Goal: Task Accomplishment & Management: Complete application form

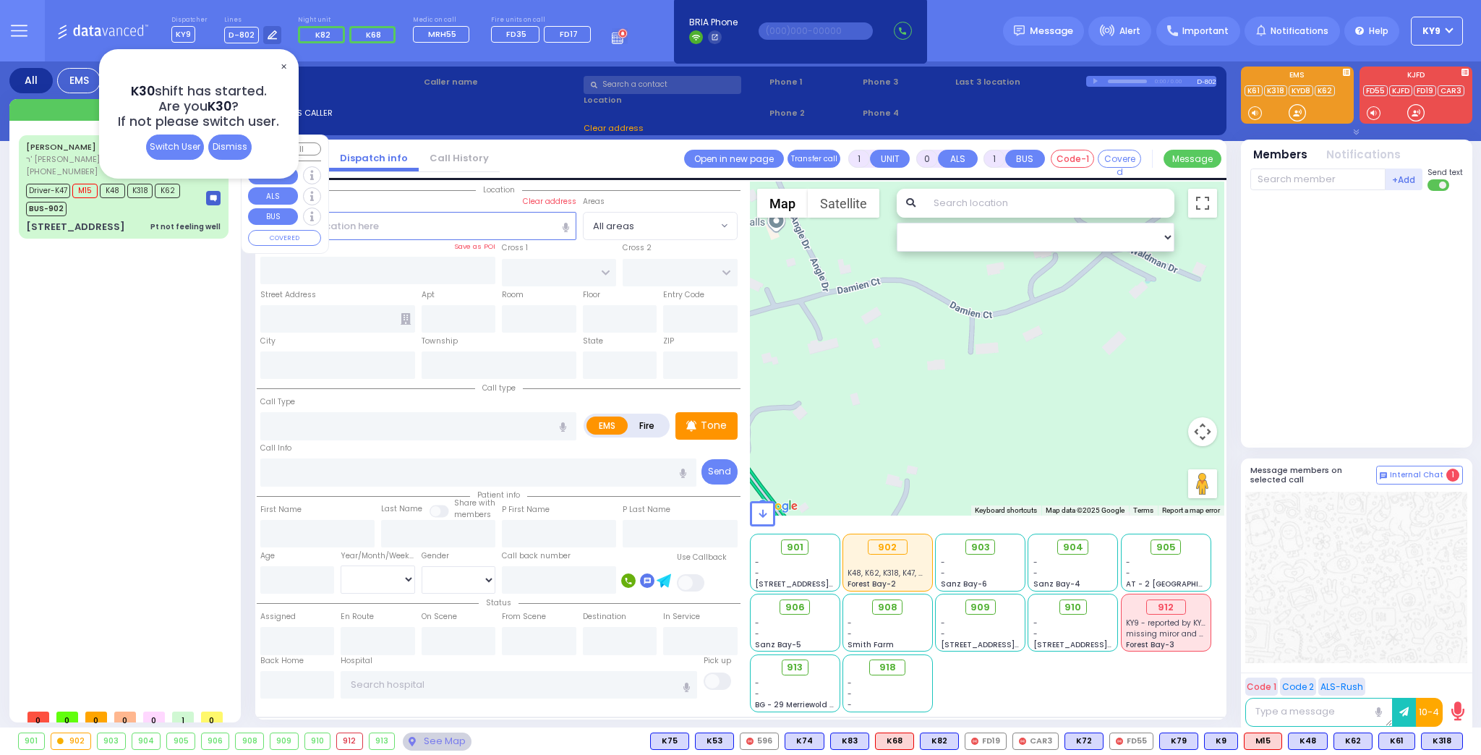
select select
click at [226, 141] on div "Dismiss" at bounding box center [229, 147] width 43 height 25
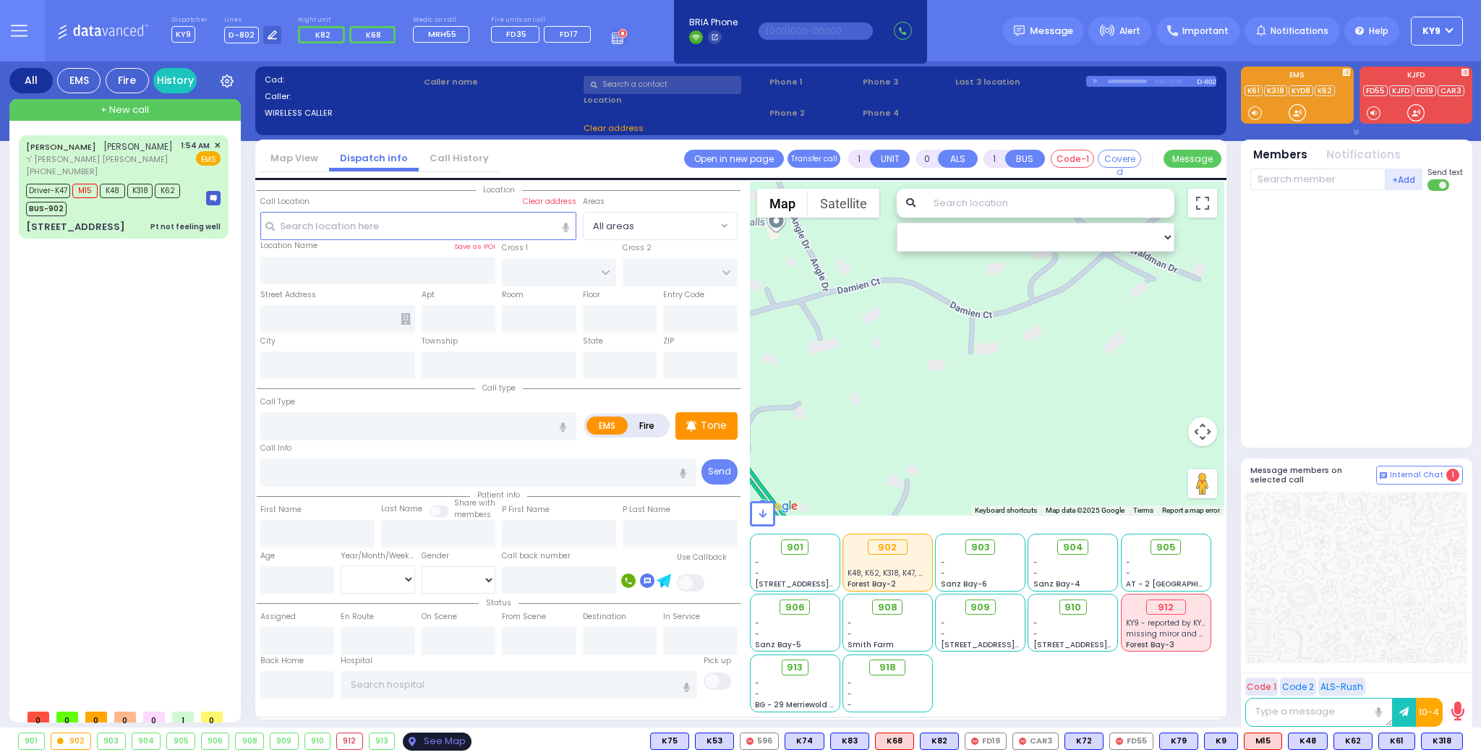
click at [414, 741] on div "See Map" at bounding box center [437, 742] width 68 height 18
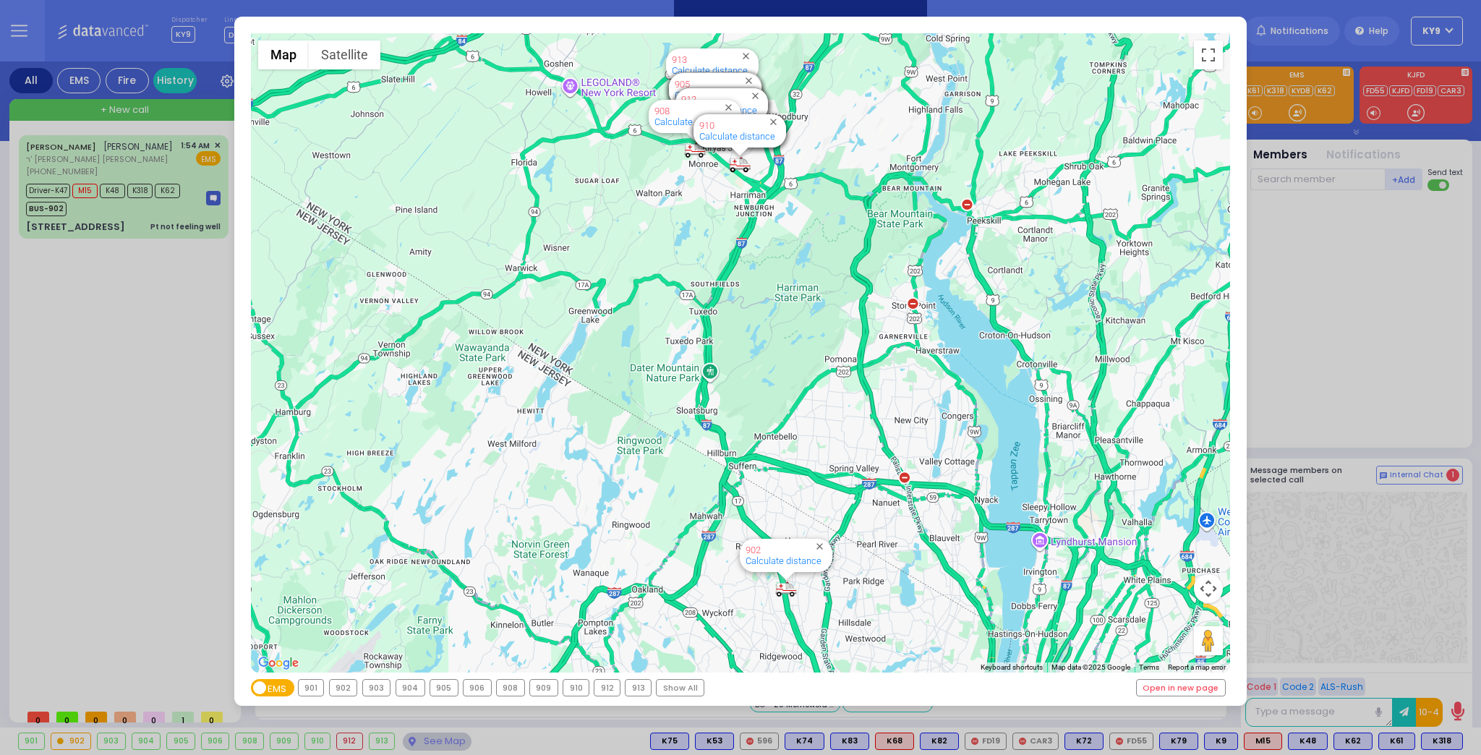
click at [347, 690] on div "902" at bounding box center [343, 688] width 27 height 16
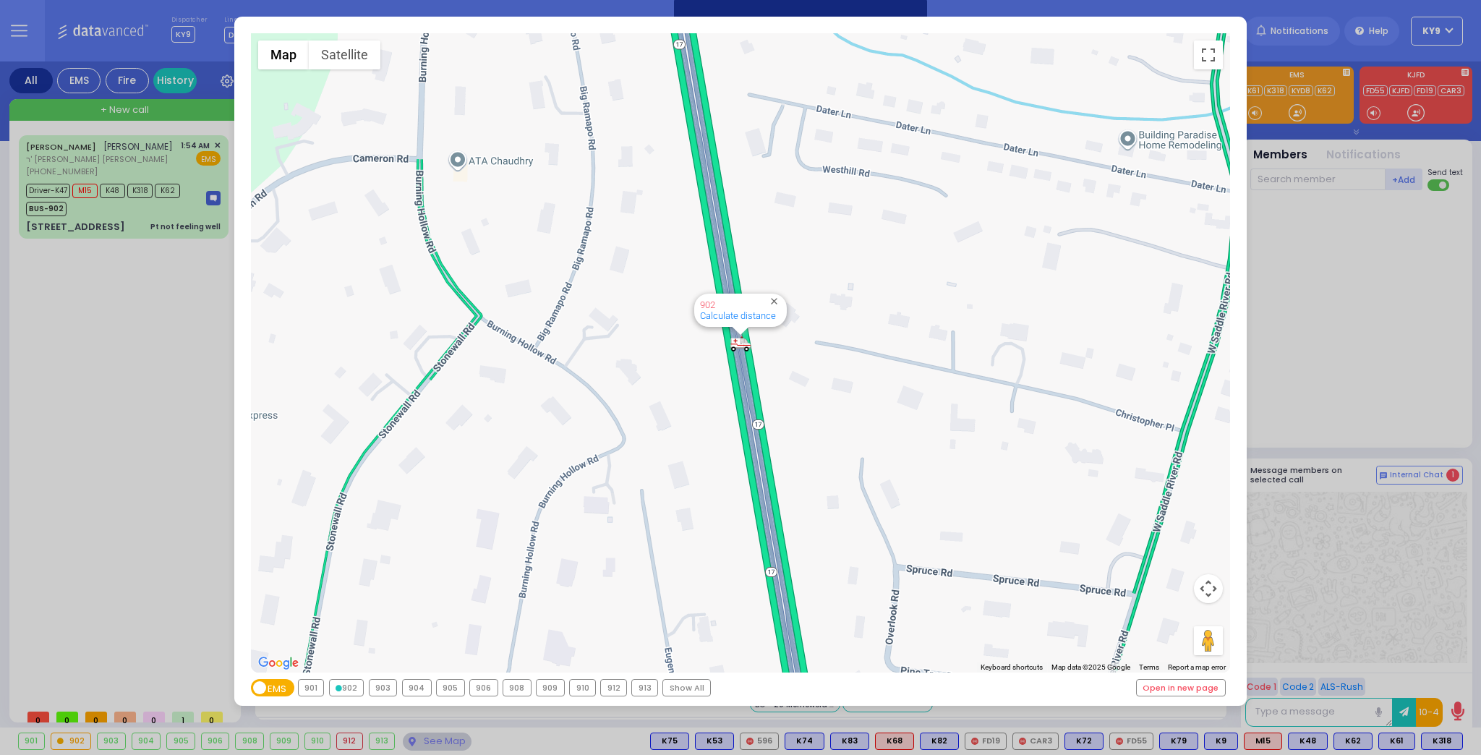
click at [442, 742] on div "← Move left → Move right ↑ Move up ↓ Move down + Zoom in - Zoom out Home Jump l…" at bounding box center [740, 377] width 1481 height 755
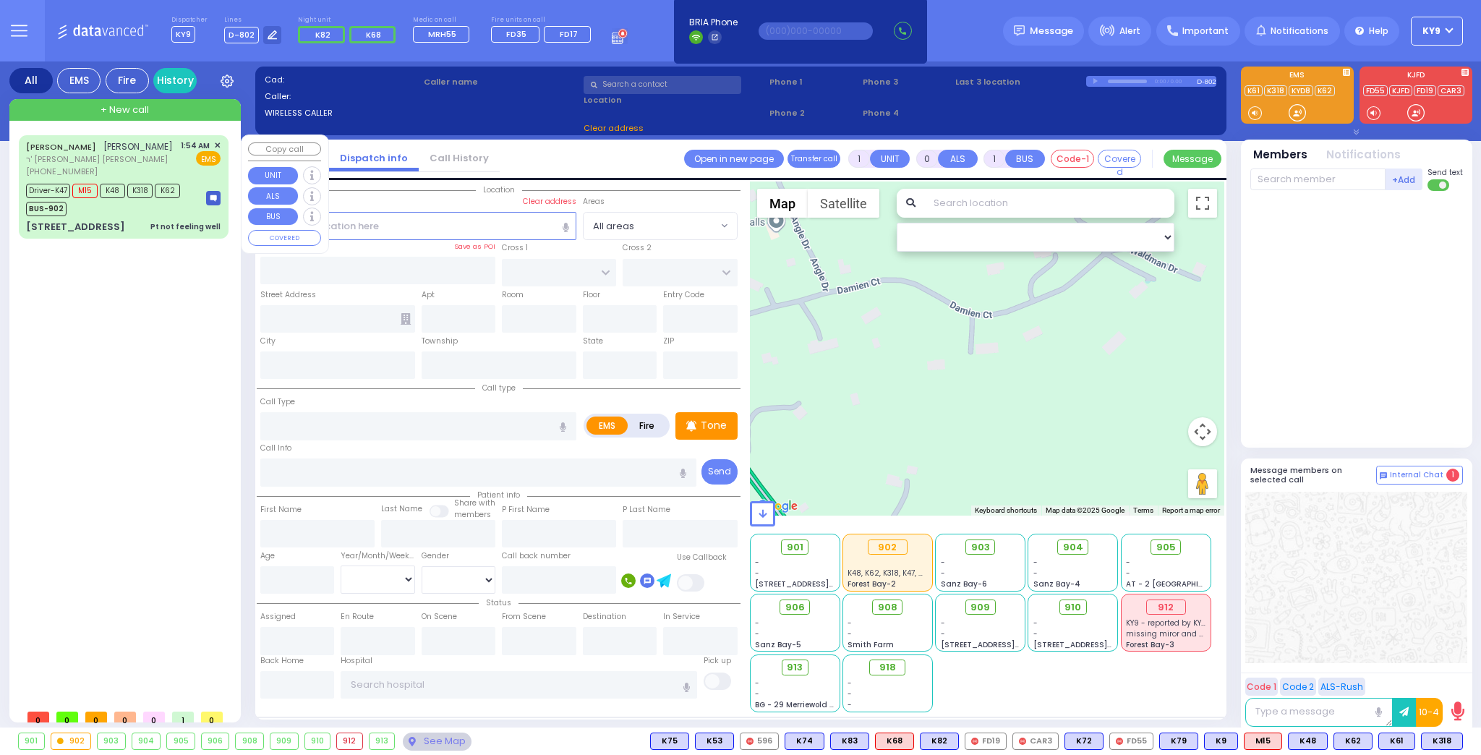
click at [176, 162] on div "[PERSON_NAME] [PERSON_NAME] [PERSON_NAME] [PHONE_NUMBER] 1:54 AM ✕ EMS" at bounding box center [123, 159] width 195 height 38
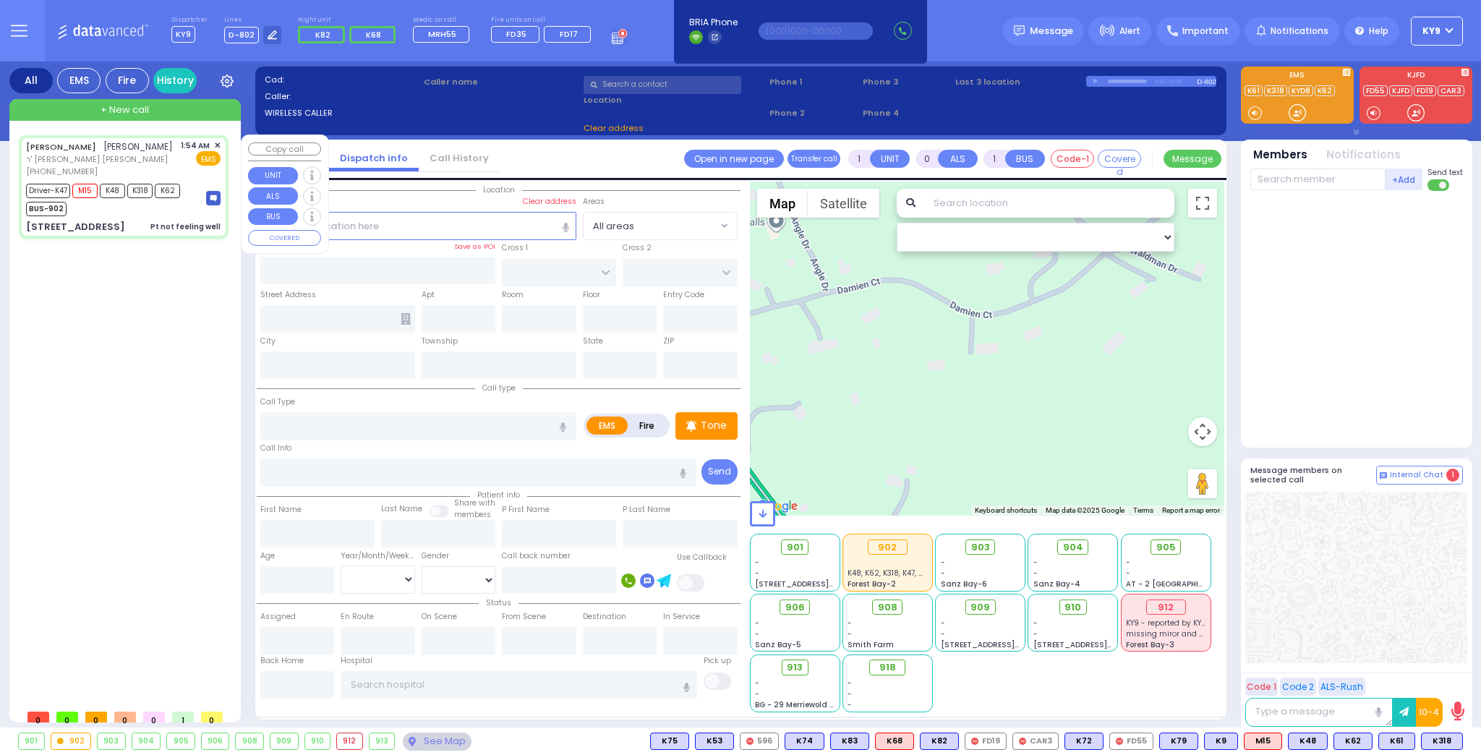
type input "6"
select select
type input "Pt not feeling well"
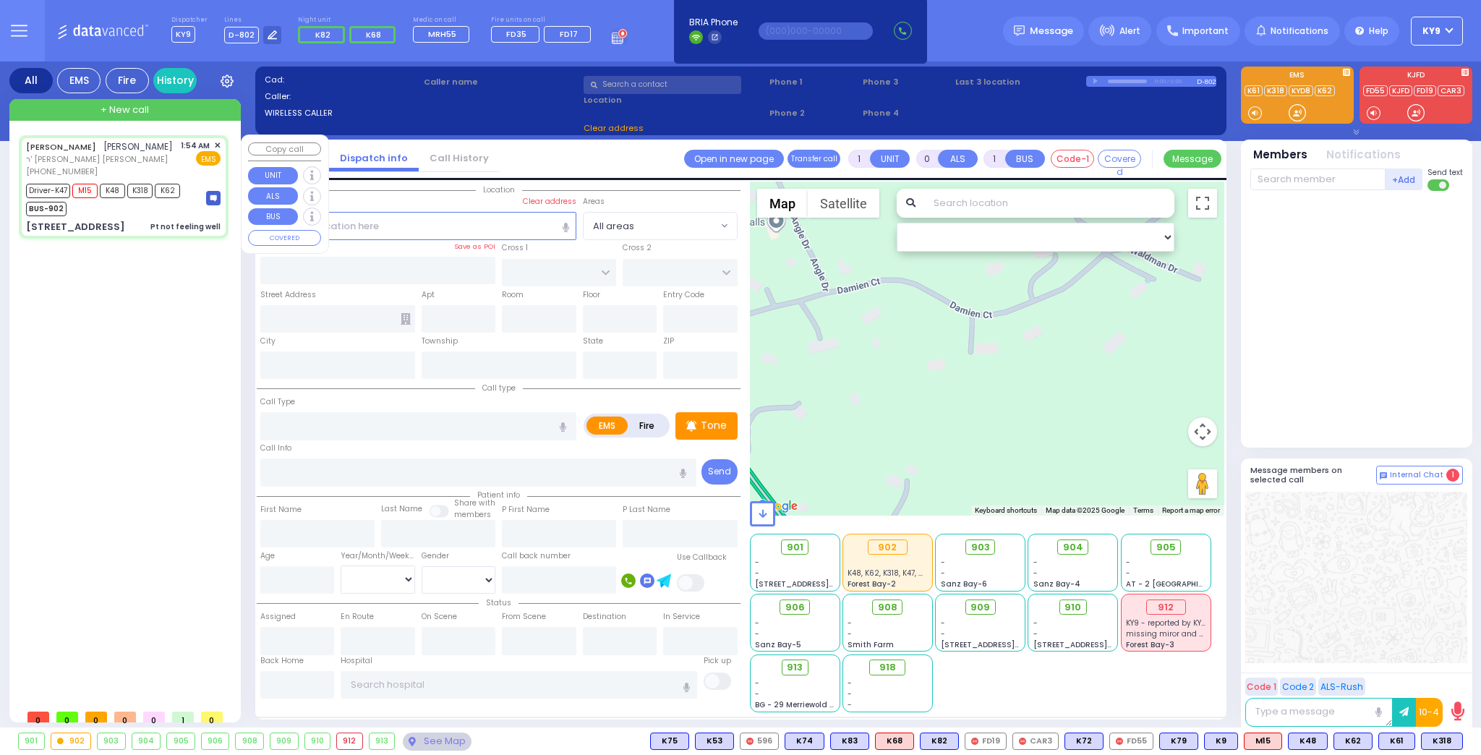
radio input "true"
type input "MOSHE"
type input "[PERSON_NAME]"
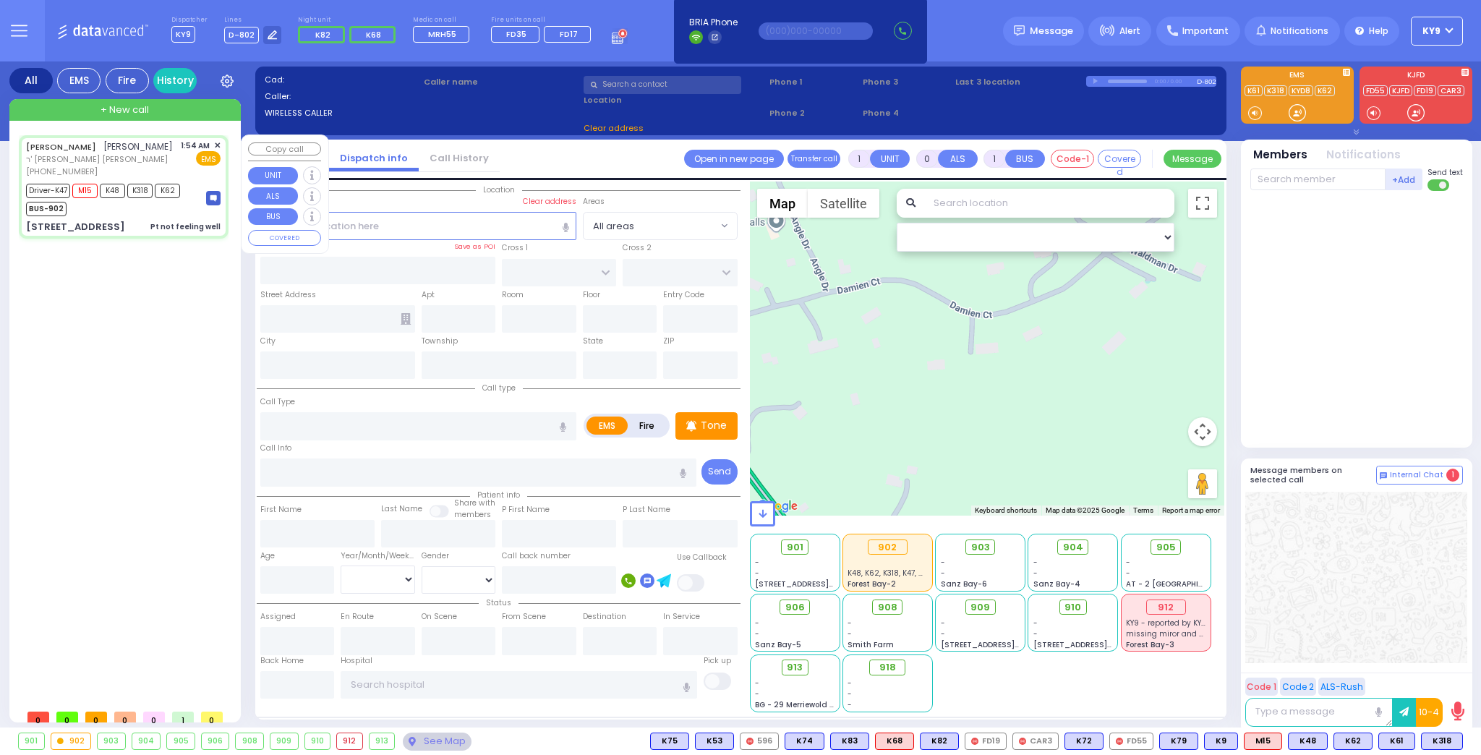
type input "2"
select select "Month"
select select "[DEMOGRAPHIC_DATA]"
type input "01:54"
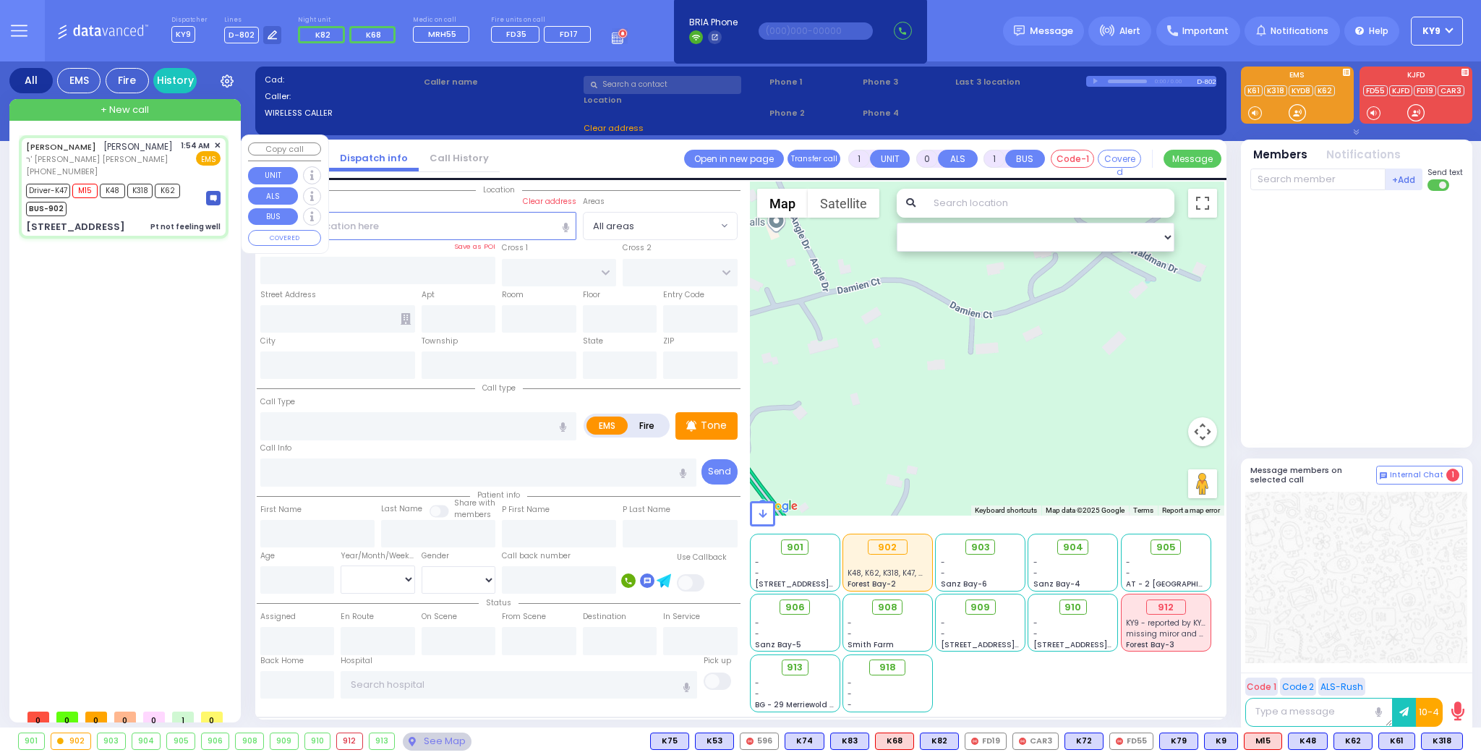
type input "01:56"
type input "02:17"
type input "02:46"
type input "02:51"
type input "[GEOGRAPHIC_DATA]"
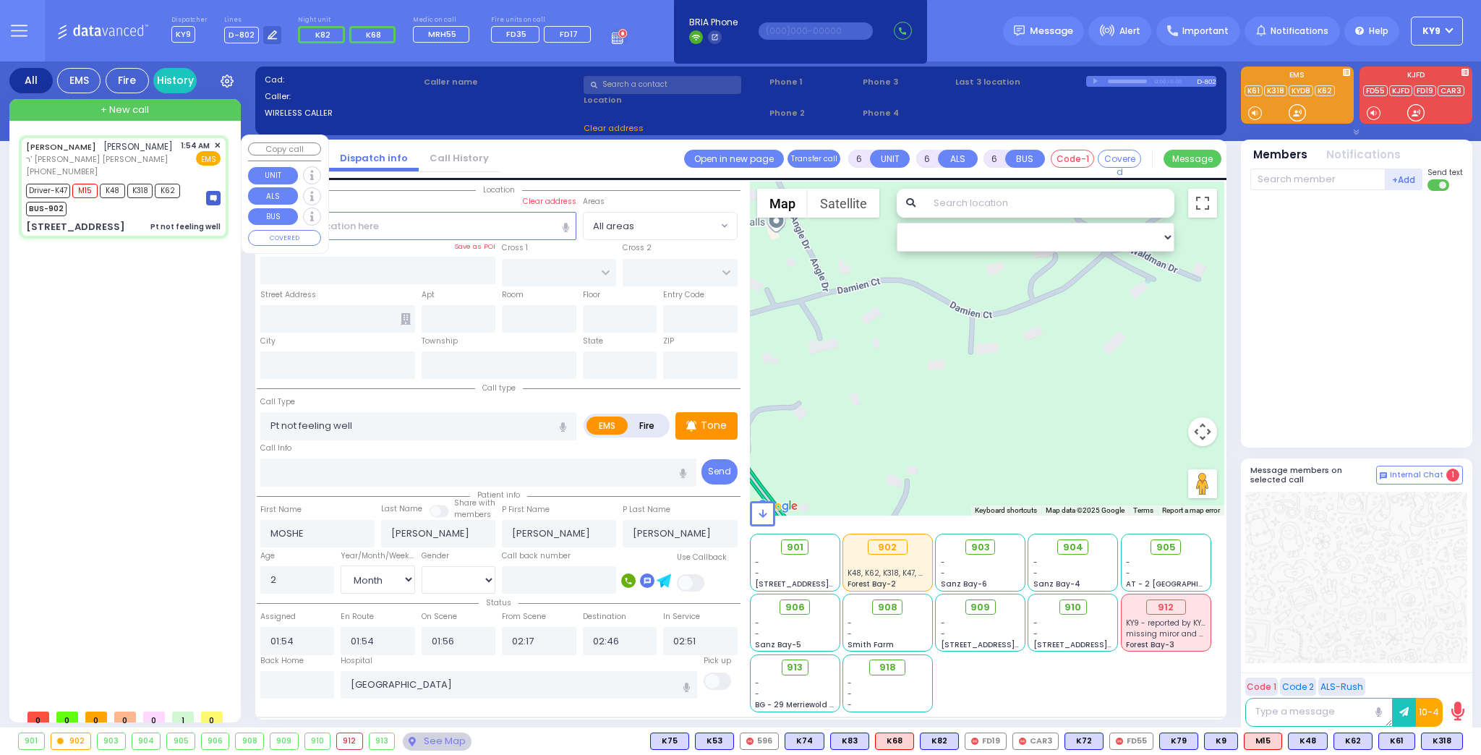
select select "Hatzalah Garages"
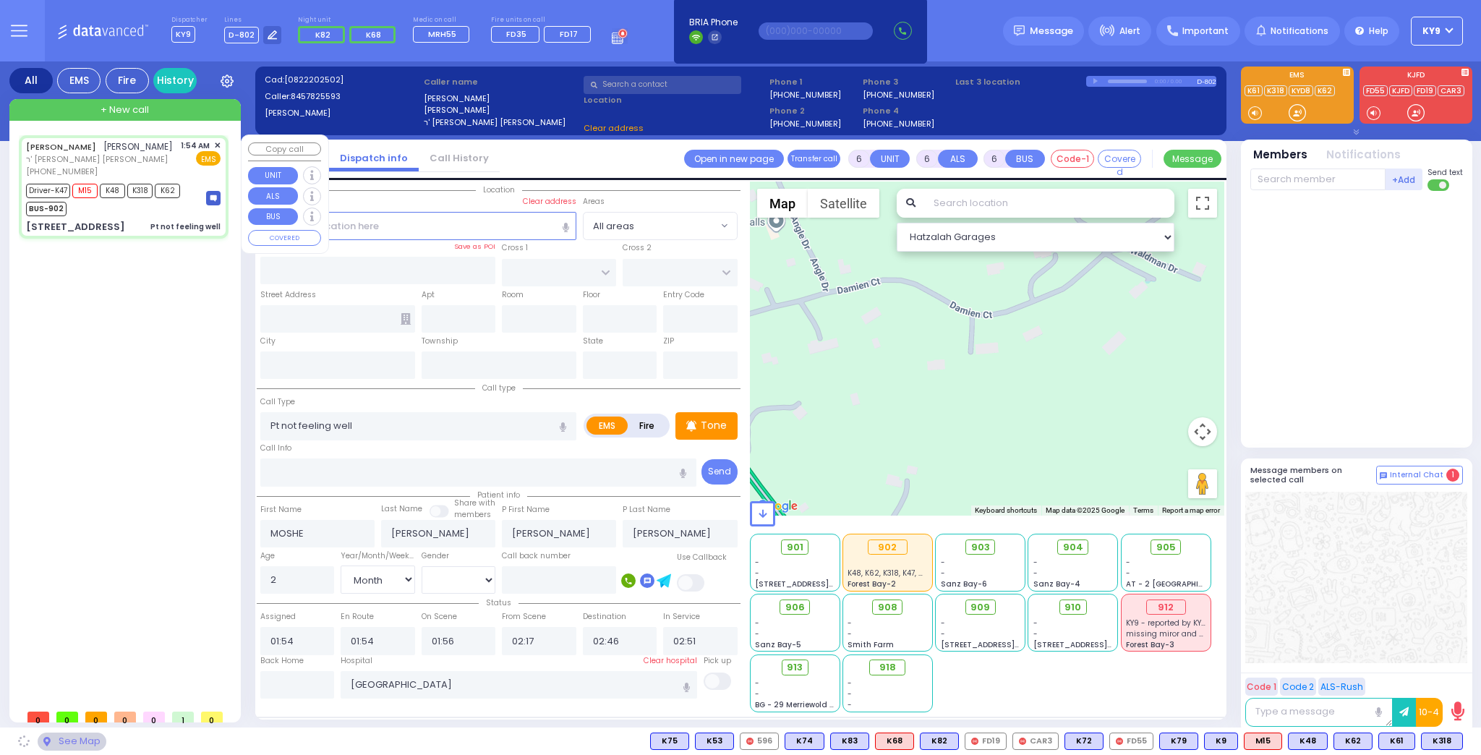
type input "ACRES RD"
type input "DINEV RD"
type input "[STREET_ADDRESS]"
type input "201"
type input "[PERSON_NAME]"
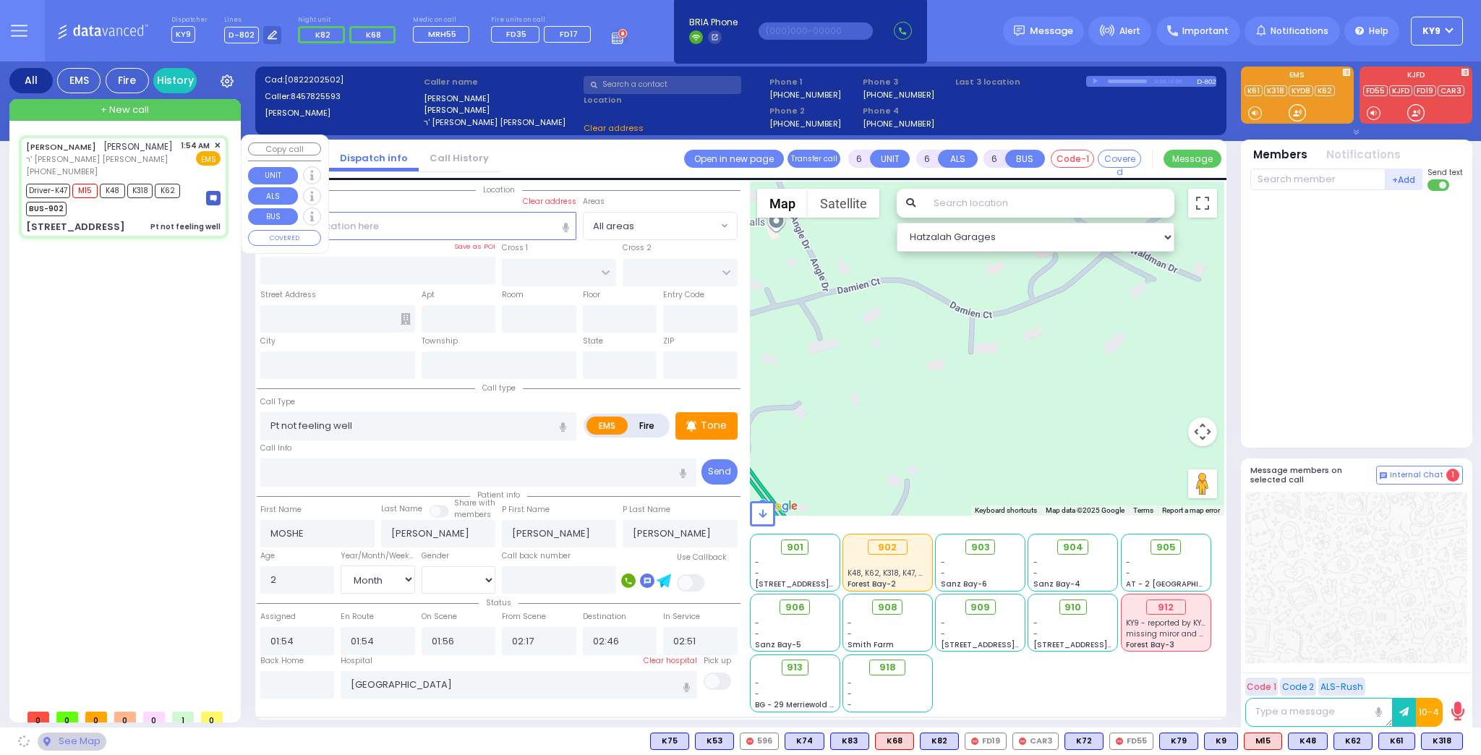
type input "[US_STATE]"
type input "10950"
select select "PALM TREE"
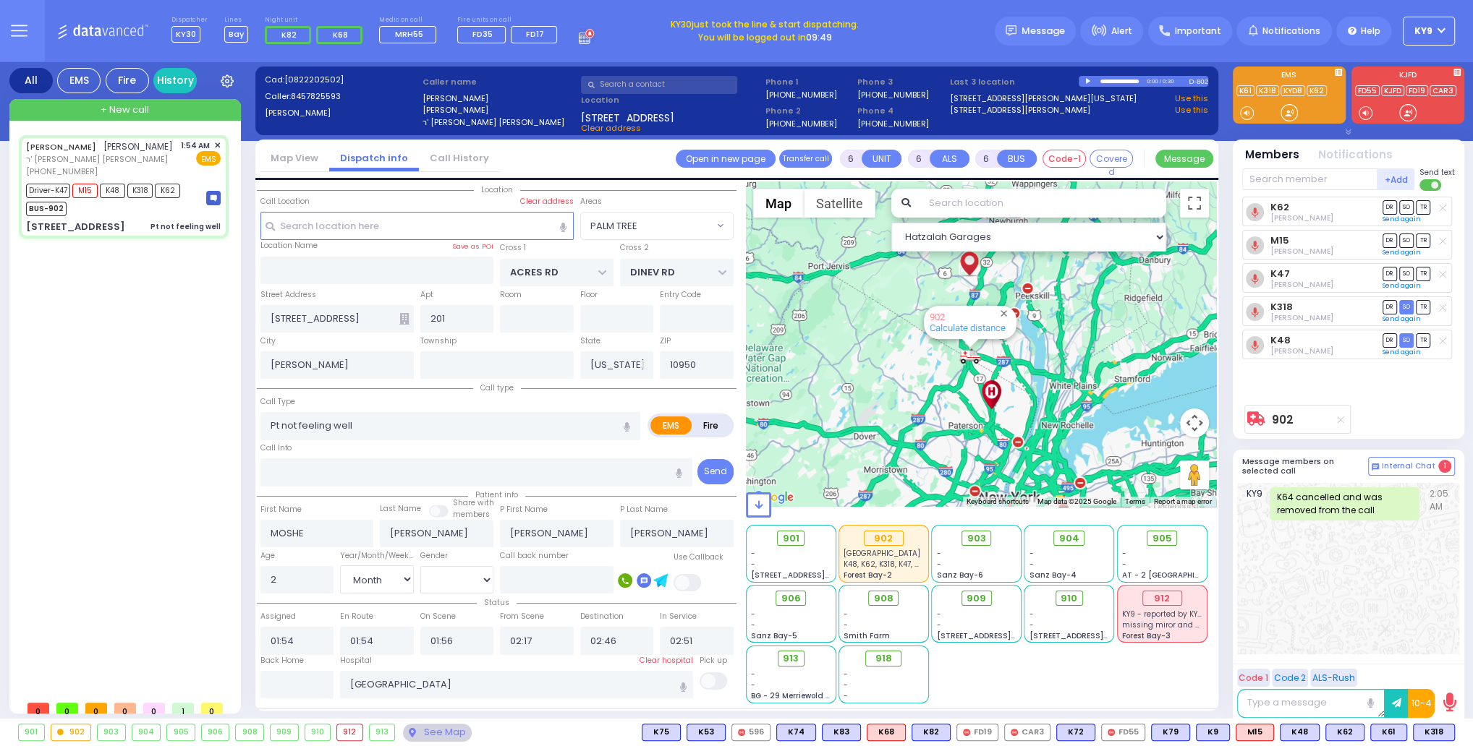
click at [1436, 30] on button "KY9" at bounding box center [1428, 31] width 52 height 29
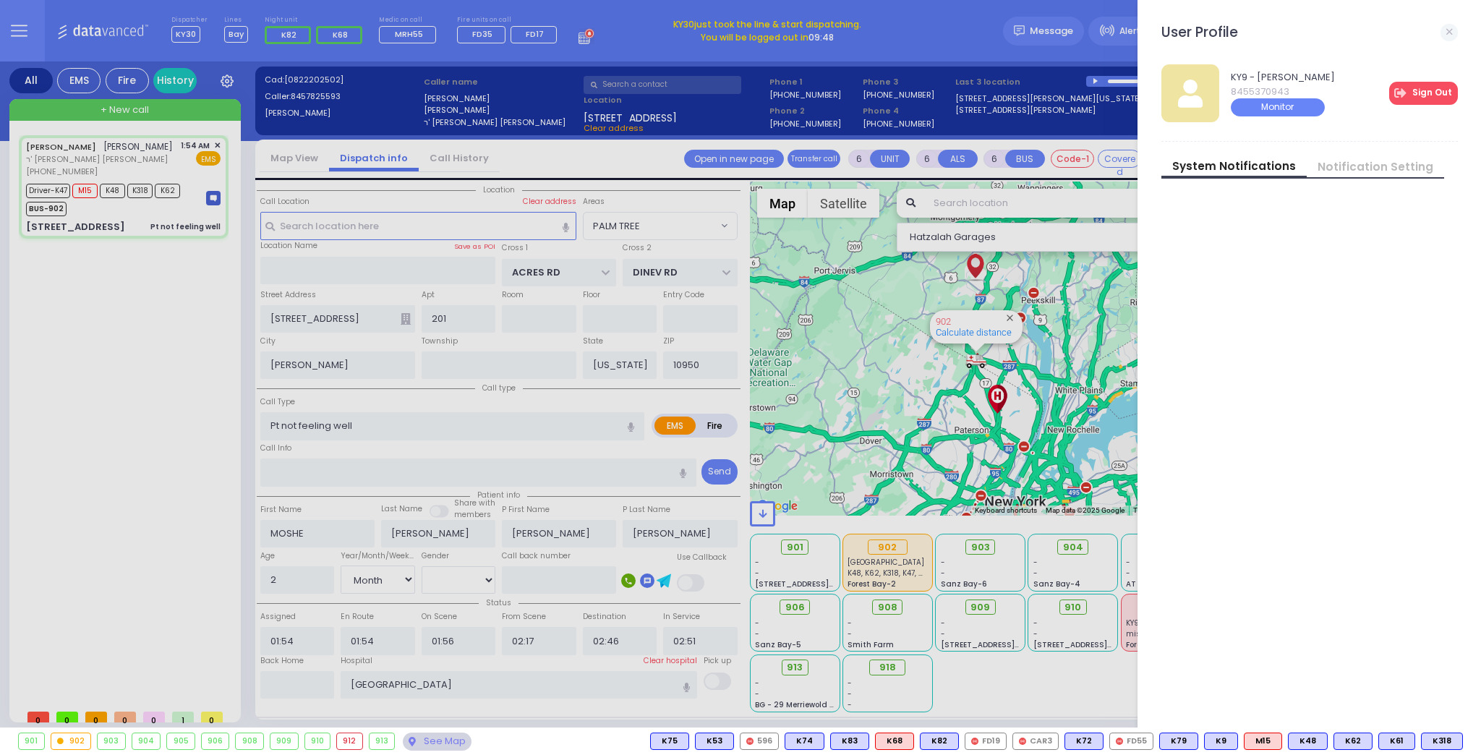
click at [1420, 88] on link "Sign Out" at bounding box center [1423, 93] width 69 height 23
